Goal: Information Seeking & Learning: Learn about a topic

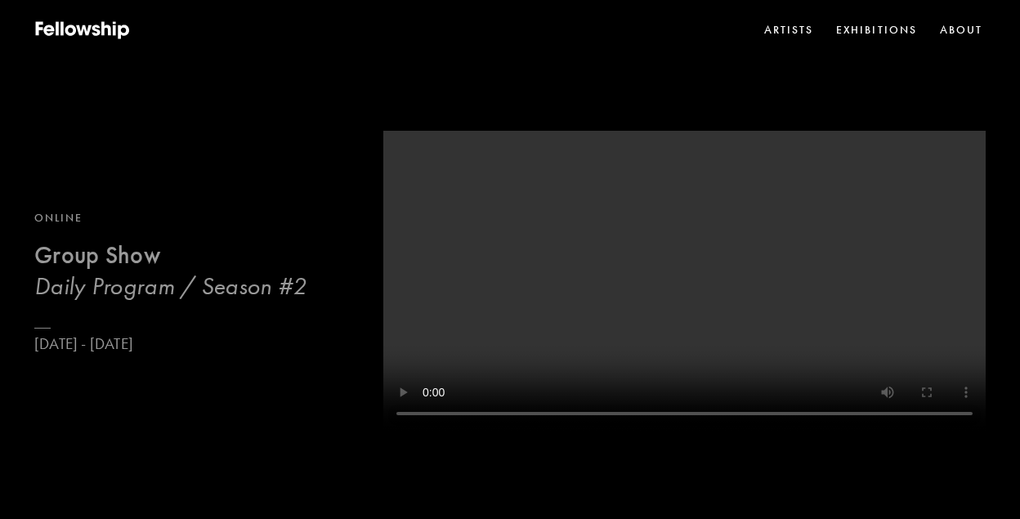
click at [213, 278] on h3 "Daily Program / Season #2" at bounding box center [170, 286] width 272 height 30
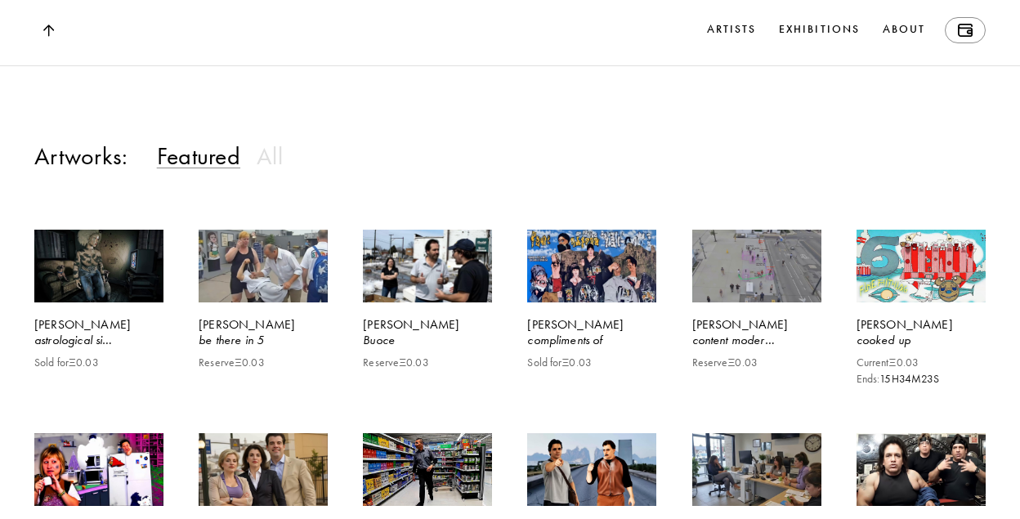
scroll to position [1283, 0]
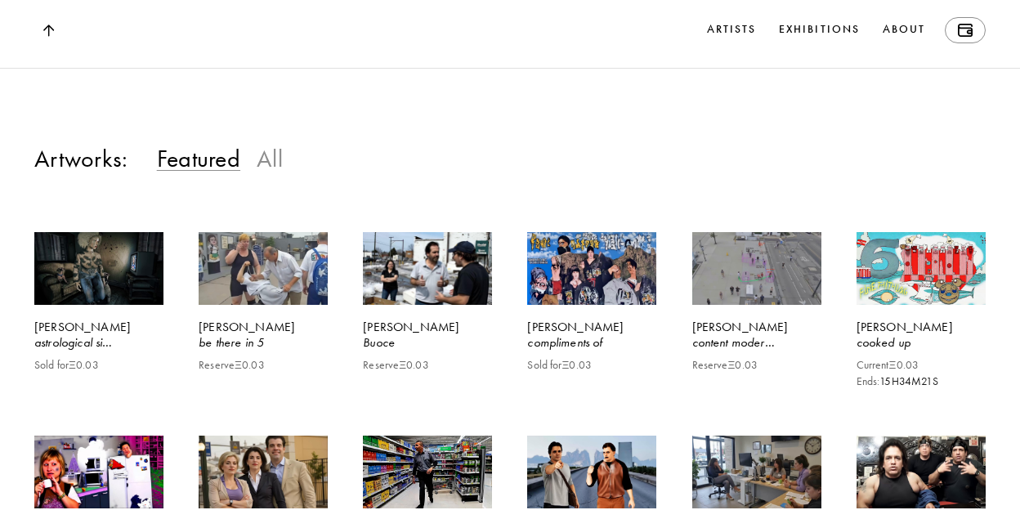
click at [270, 173] on h3 "All" at bounding box center [270, 158] width 26 height 30
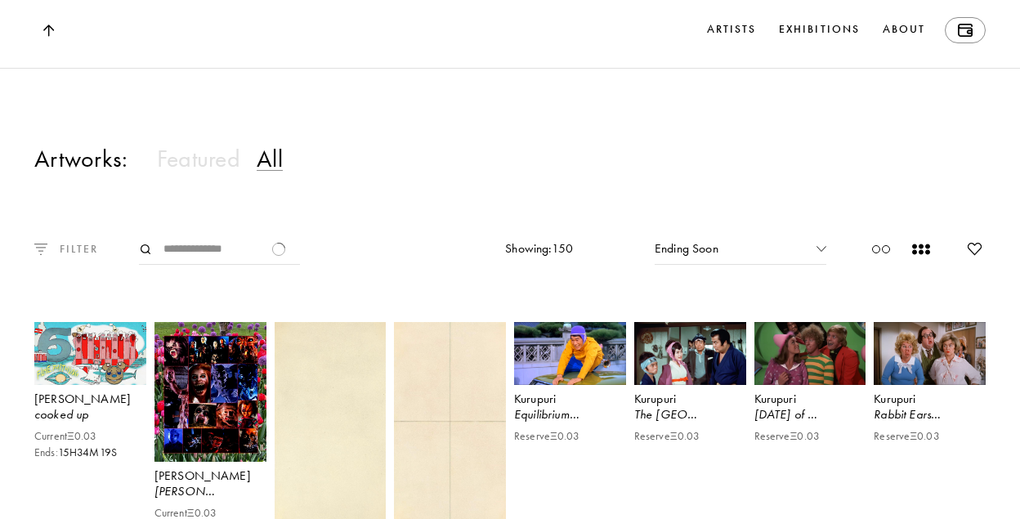
click at [79, 257] on p "FILTER" at bounding box center [72, 248] width 51 height 17
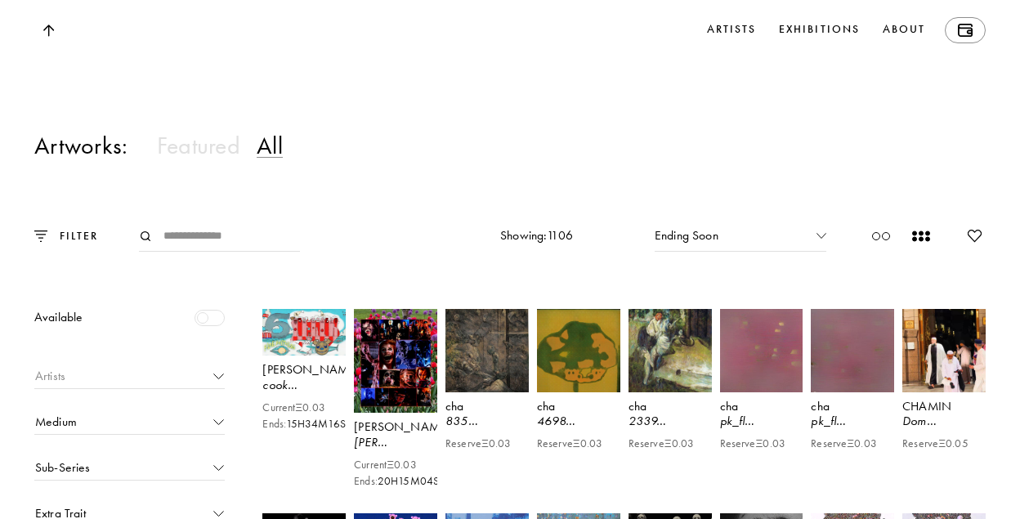
scroll to position [1277, 0]
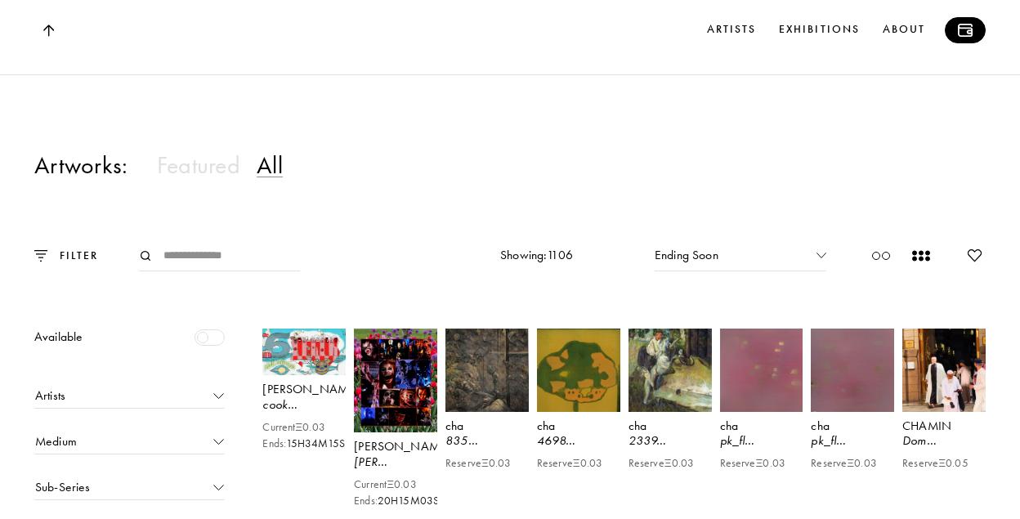
click at [960, 29] on img at bounding box center [965, 30] width 15 height 13
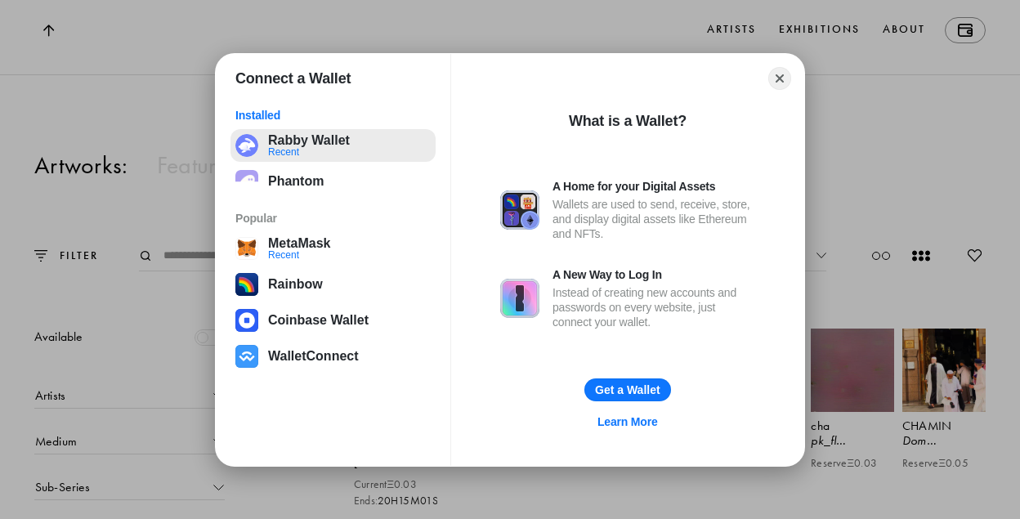
click at [284, 136] on button "Rabby Wallet Recent" at bounding box center [332, 145] width 205 height 33
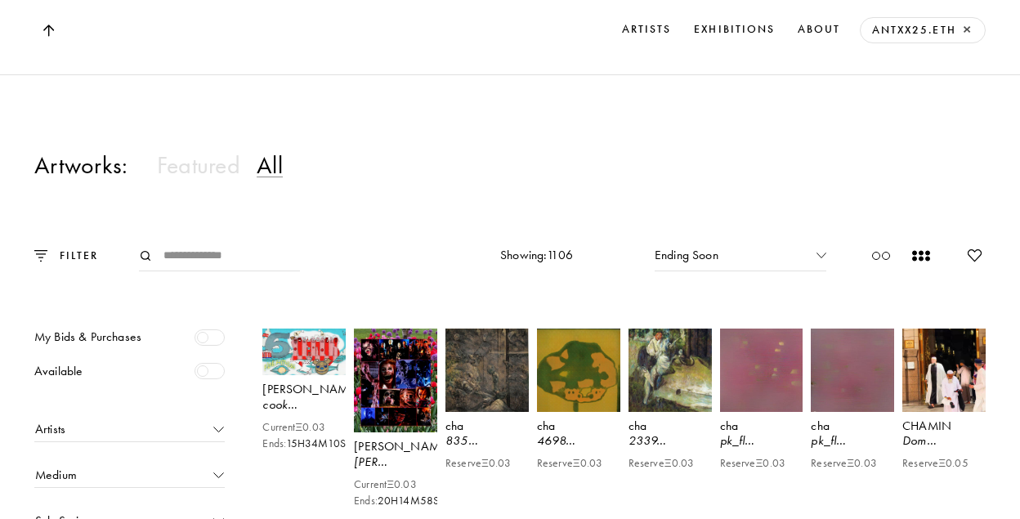
click at [203, 346] on div at bounding box center [210, 337] width 30 height 16
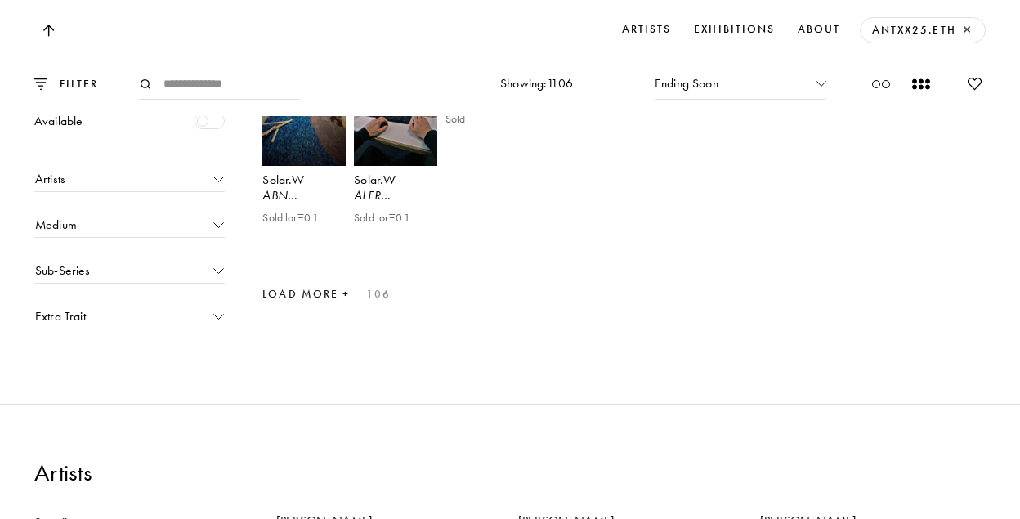
scroll to position [1813, 0]
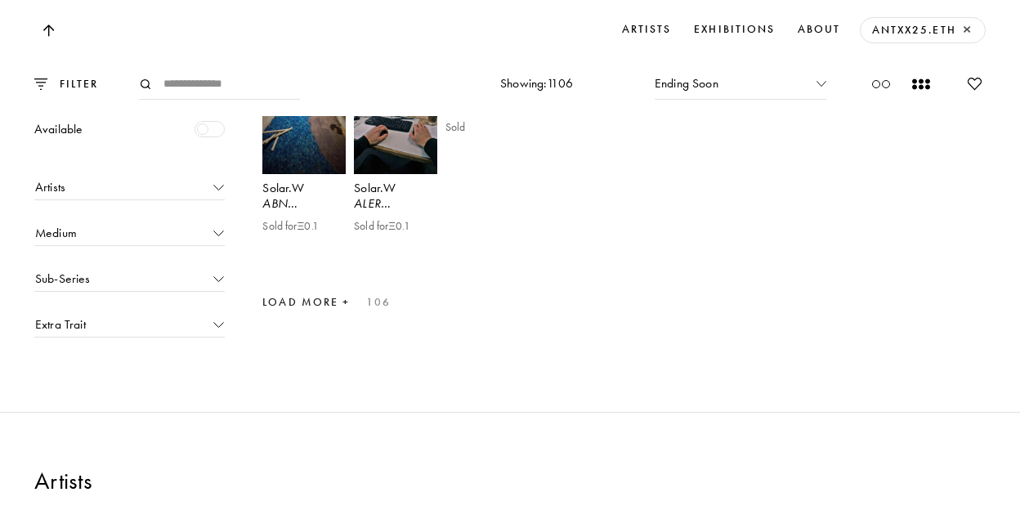
click at [350, 315] on div "Load More + 106" at bounding box center [326, 302] width 128 height 25
click at [324, 315] on div "Load More + 106" at bounding box center [326, 302] width 128 height 25
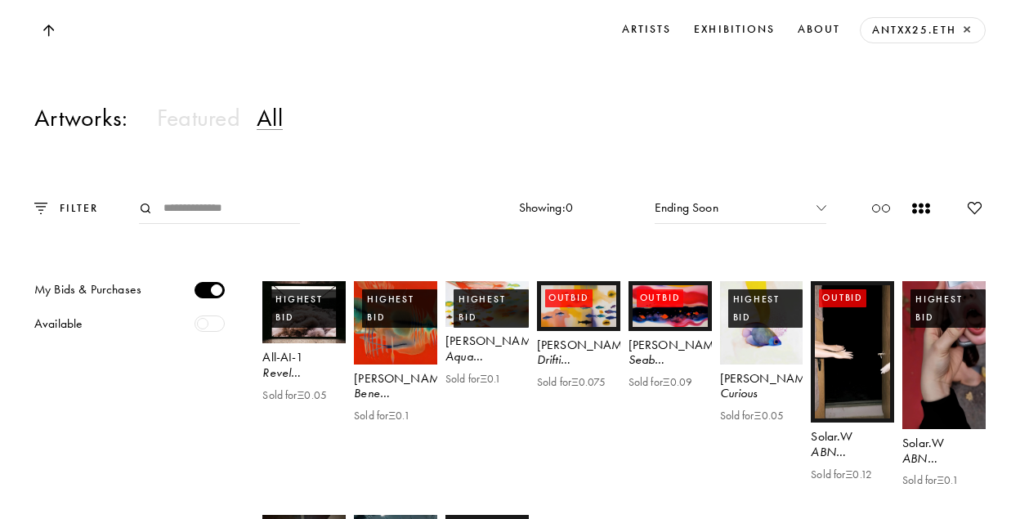
scroll to position [1327, 0]
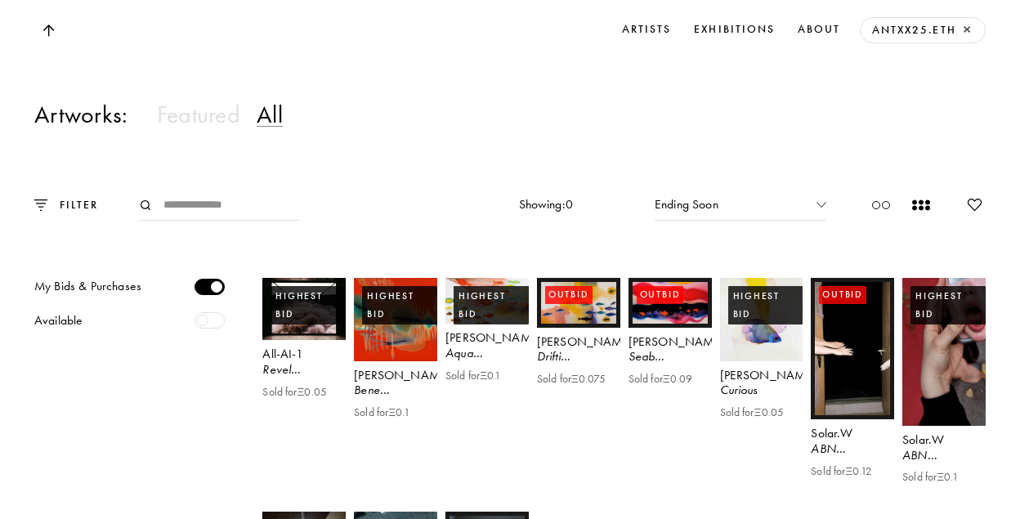
click at [209, 295] on div at bounding box center [210, 287] width 30 height 16
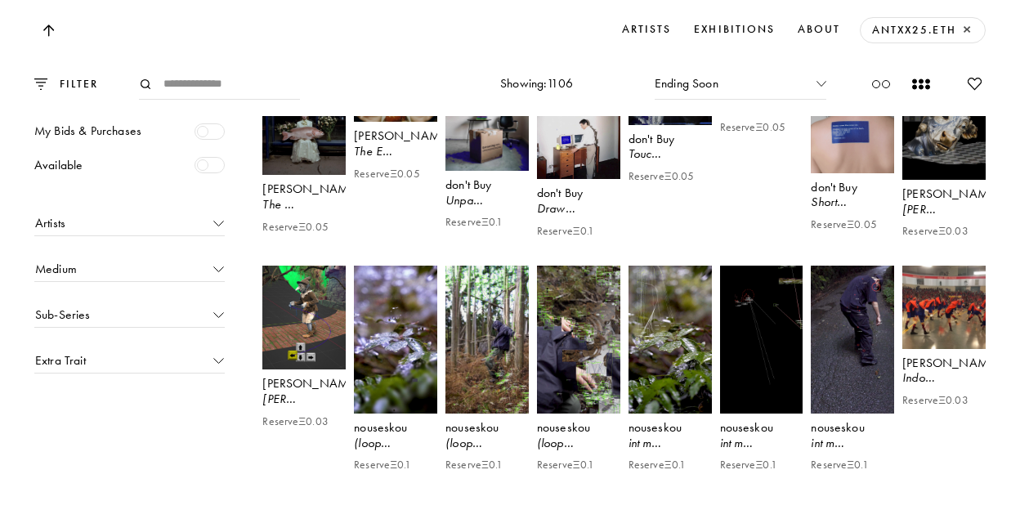
scroll to position [6069, 0]
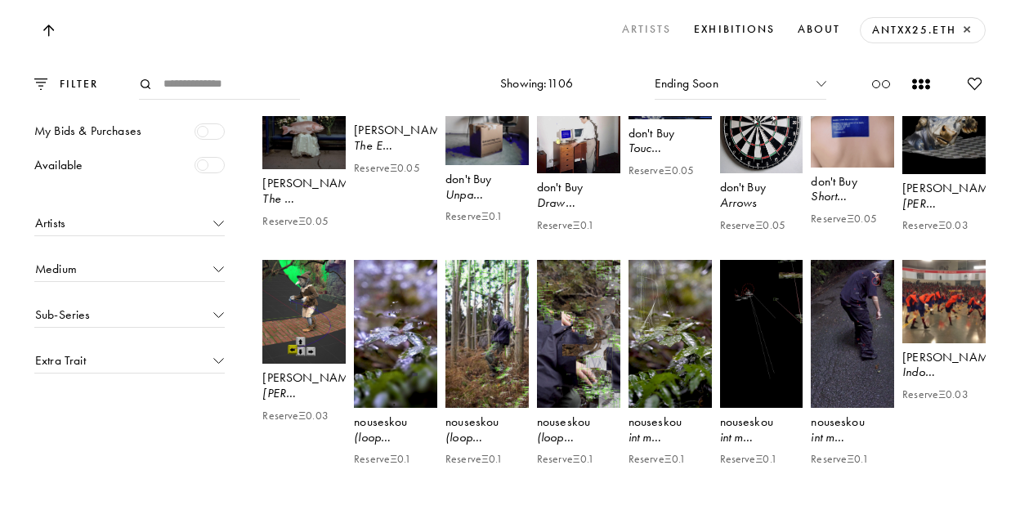
click at [650, 33] on link "Artists" at bounding box center [647, 30] width 56 height 26
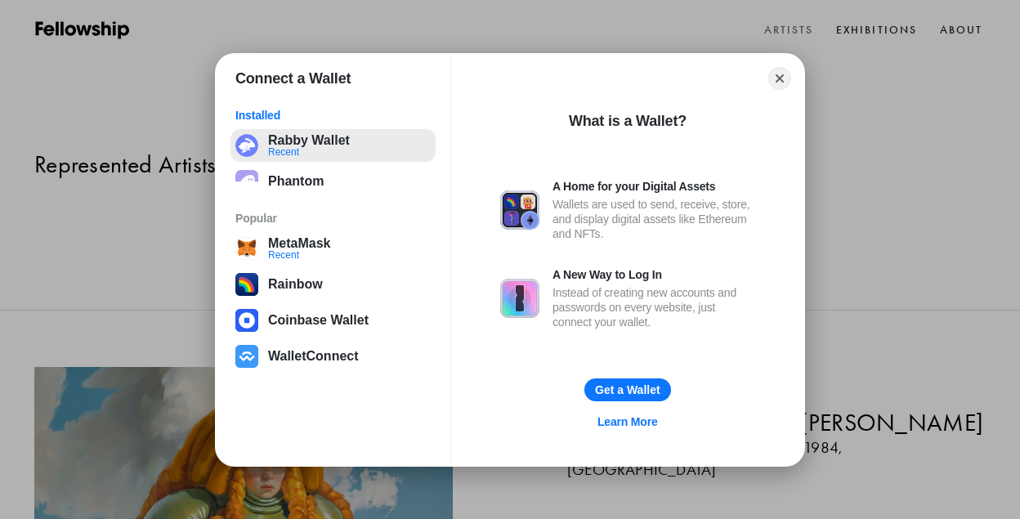
click at [325, 133] on button "Rabby Wallet Recent" at bounding box center [332, 145] width 205 height 33
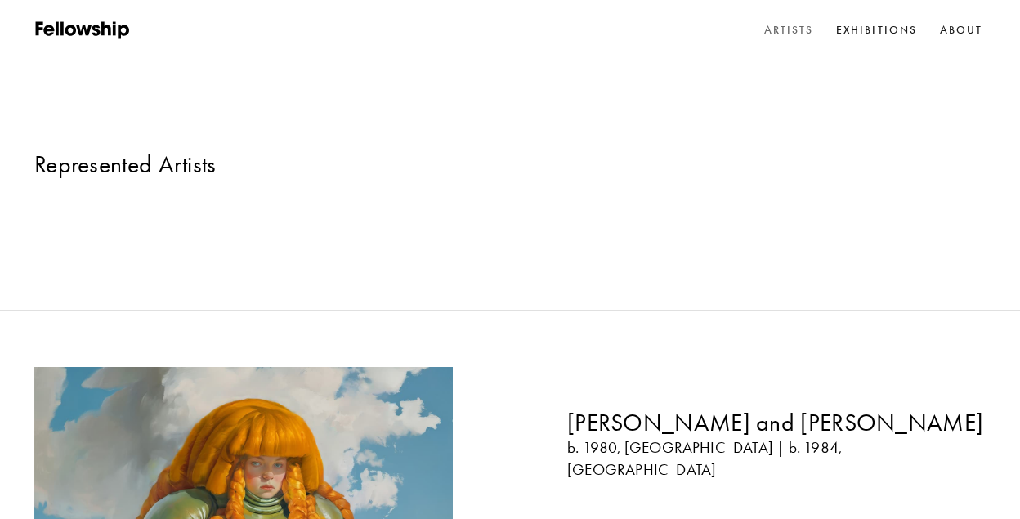
click at [785, 33] on link "Artists" at bounding box center [789, 30] width 56 height 24
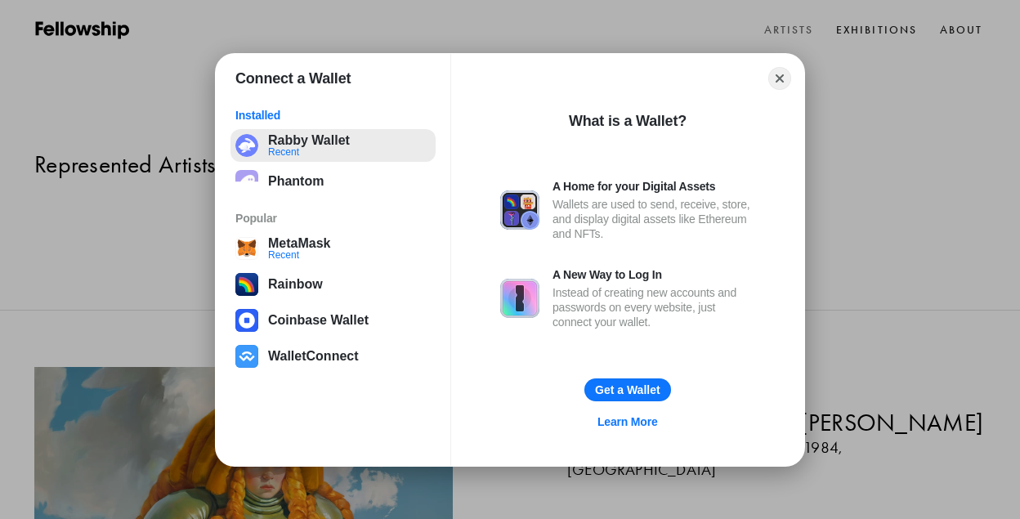
click at [307, 150] on button "Rabby Wallet Recent" at bounding box center [332, 145] width 205 height 33
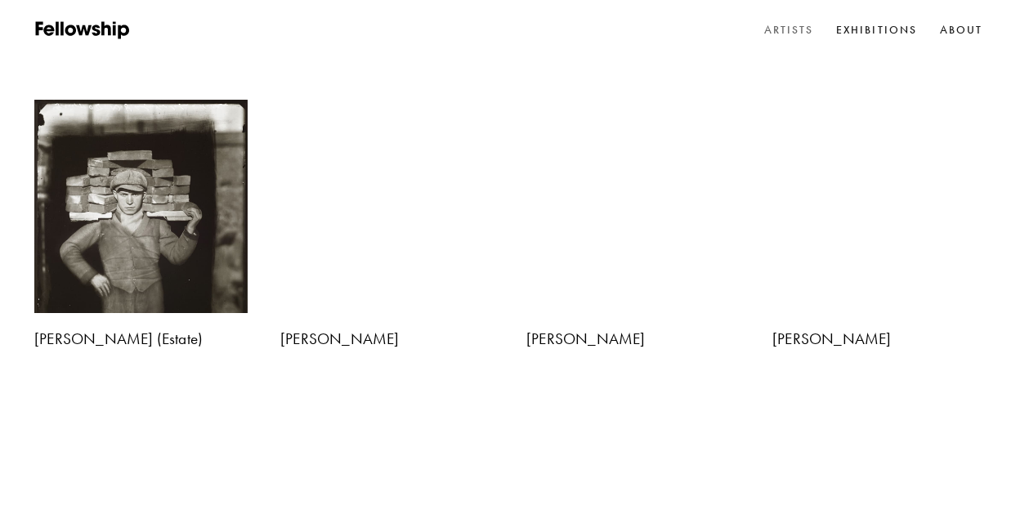
scroll to position [195, 0]
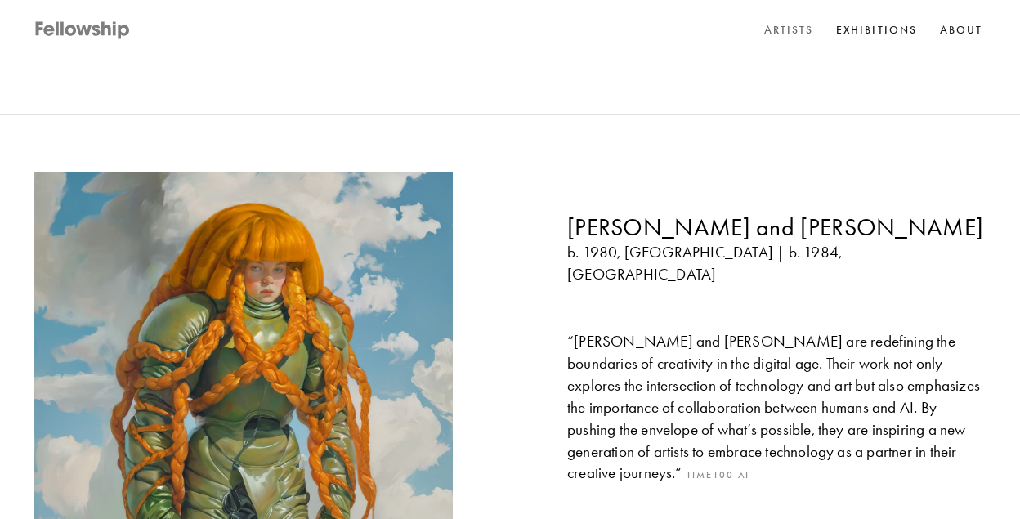
click at [105, 26] on icon at bounding box center [108, 28] width 10 height 14
